Goal: Obtain resource: Obtain resource

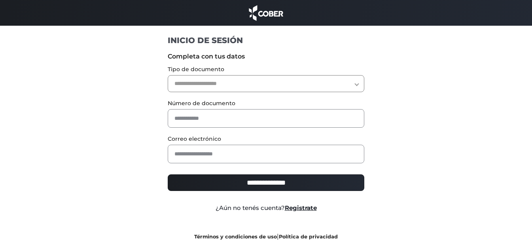
click at [196, 81] on select "**********" at bounding box center [266, 83] width 197 height 17
select select "***"
click at [168, 75] on select "**********" at bounding box center [266, 83] width 197 height 17
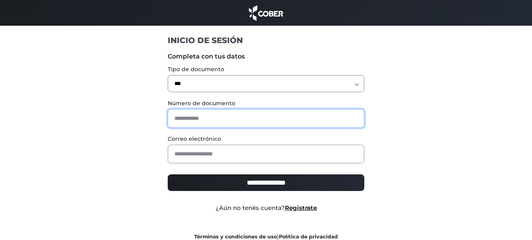
click at [197, 115] on input "text" at bounding box center [266, 118] width 197 height 19
type input "********"
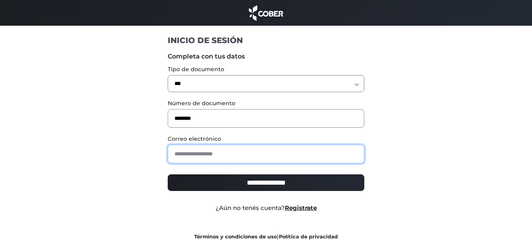
click at [208, 158] on input "email" at bounding box center [266, 154] width 197 height 19
type input "**********"
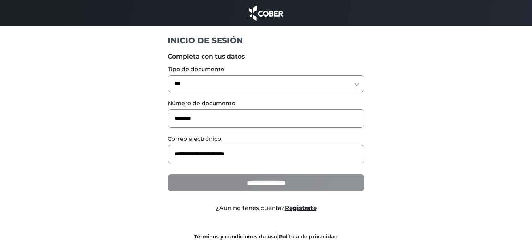
click at [295, 176] on input "**********" at bounding box center [266, 182] width 197 height 17
type input "**********"
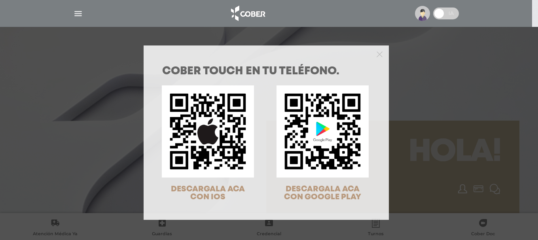
click at [373, 54] on div at bounding box center [266, 53] width 245 height 16
click at [379, 54] on div at bounding box center [266, 53] width 245 height 16
click at [376, 54] on polygon "Close" at bounding box center [379, 54] width 6 height 6
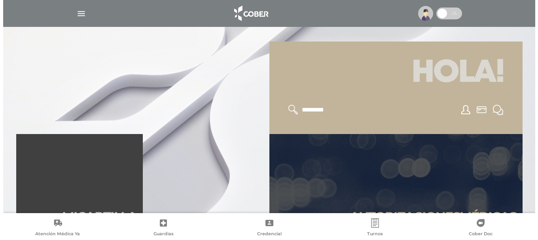
scroll to position [158, 0]
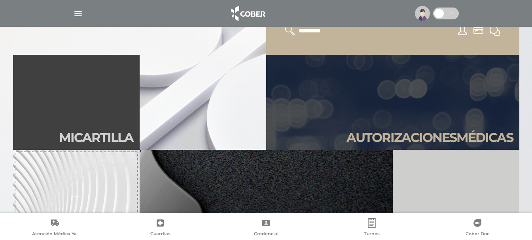
click at [81, 15] on img "button" at bounding box center [78, 14] width 10 height 10
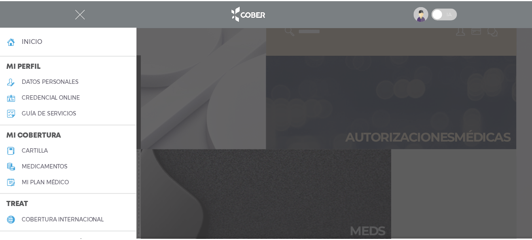
scroll to position [79, 0]
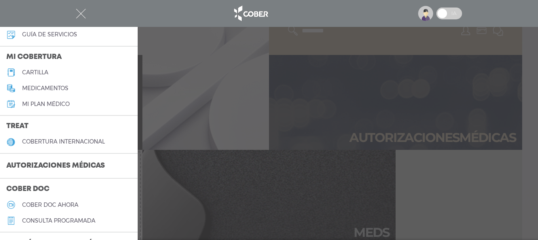
click at [94, 163] on h3 "Autorizaciones médicas" at bounding box center [55, 166] width 111 height 15
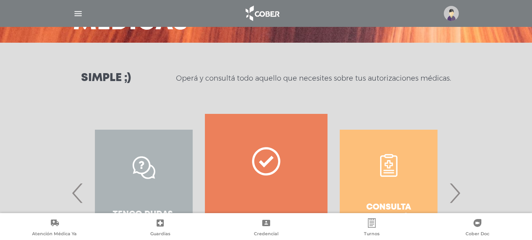
scroll to position [157, 0]
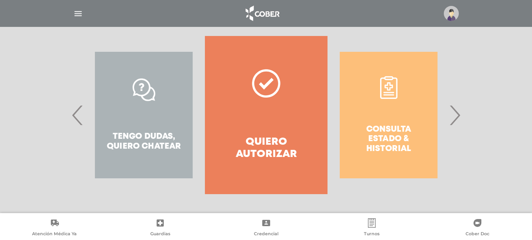
click at [392, 133] on div "Consulta estado & historial" at bounding box center [388, 115] width 122 height 158
click at [388, 133] on div "Consulta estado & historial" at bounding box center [388, 115] width 122 height 158
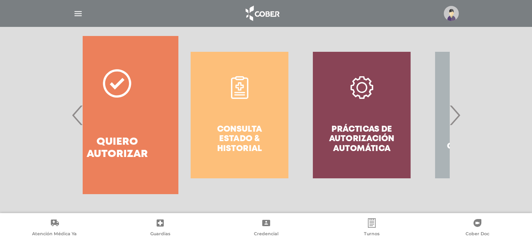
drag, startPoint x: 362, startPoint y: 112, endPoint x: 213, endPoint y: 112, distance: 149.1
click at [213, 112] on div "Consulta estado & historial" at bounding box center [239, 115] width 122 height 158
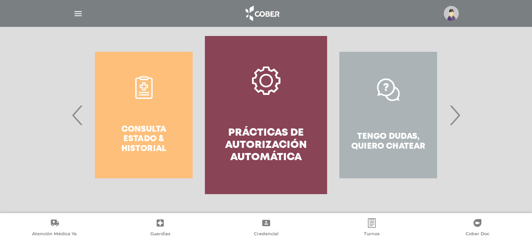
click at [162, 113] on div "Consulta estado & historial" at bounding box center [144, 115] width 122 height 158
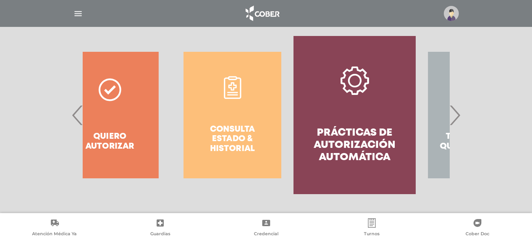
drag, startPoint x: 164, startPoint y: 127, endPoint x: 252, endPoint y: 125, distance: 88.6
click at [252, 125] on div "Consulta estado & historial" at bounding box center [232, 115] width 122 height 158
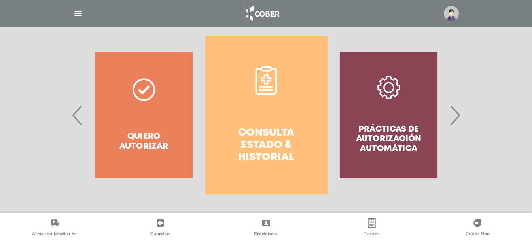
click at [259, 125] on link "Consulta estado & historial" at bounding box center [266, 115] width 122 height 158
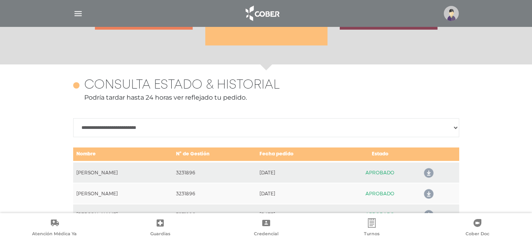
scroll to position [351, 0]
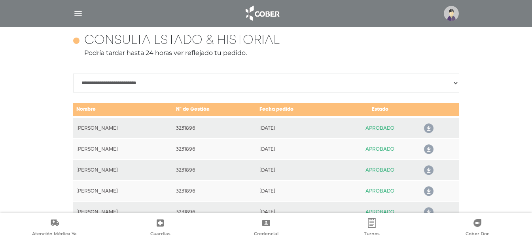
click at [430, 126] on icon at bounding box center [427, 128] width 13 height 13
click at [431, 151] on icon at bounding box center [427, 149] width 13 height 13
click at [432, 168] on icon at bounding box center [427, 170] width 13 height 13
click at [432, 190] on icon at bounding box center [427, 191] width 13 height 13
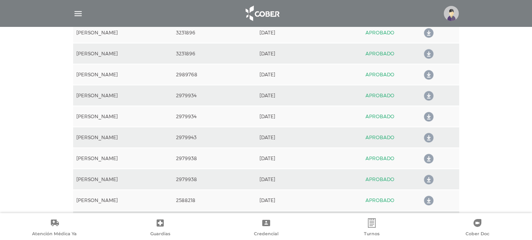
scroll to position [430, 0]
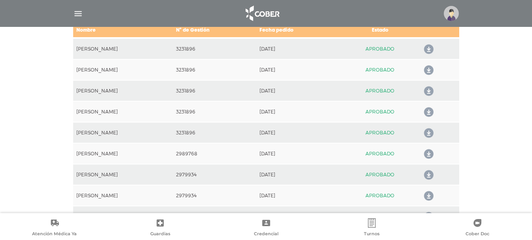
click at [430, 130] on icon at bounding box center [427, 133] width 13 height 13
click at [433, 110] on icon at bounding box center [427, 112] width 13 height 13
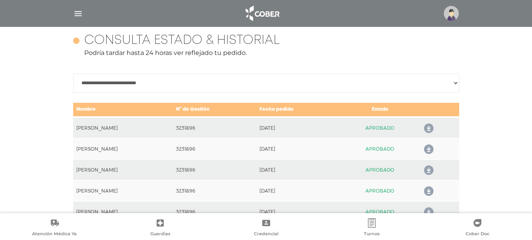
click at [429, 126] on icon at bounding box center [427, 128] width 13 height 13
click at [429, 127] on icon at bounding box center [427, 128] width 13 height 13
click at [431, 151] on icon at bounding box center [427, 149] width 13 height 13
click at [427, 170] on icon at bounding box center [427, 170] width 13 height 13
click at [431, 190] on icon at bounding box center [427, 191] width 13 height 13
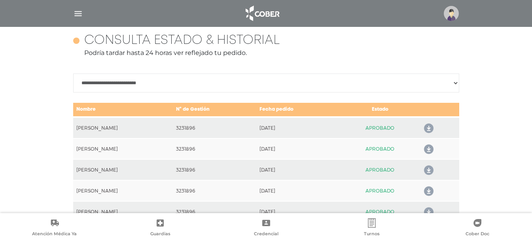
scroll to position [430, 0]
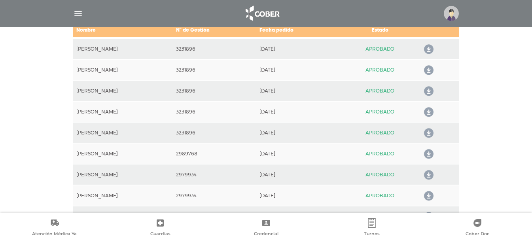
click at [431, 132] on icon at bounding box center [427, 133] width 13 height 13
